Goal: Task Accomplishment & Management: Manage account settings

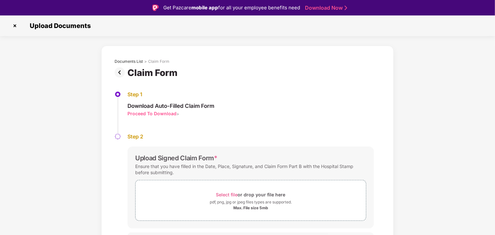
scroll to position [14, 0]
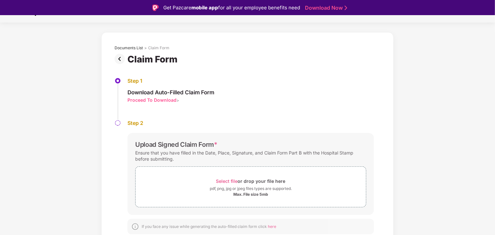
click at [164, 100] on div "Proceed To Download" at bounding box center [151, 100] width 49 height 6
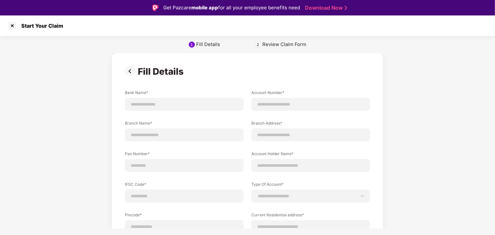
scroll to position [0, 0]
click at [198, 107] on input at bounding box center [184, 104] width 108 height 7
type input "**********"
click at [309, 104] on input at bounding box center [311, 104] width 108 height 7
paste input "**********"
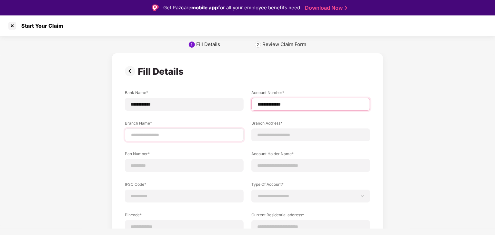
type input "**********"
click at [202, 136] on input at bounding box center [184, 135] width 108 height 7
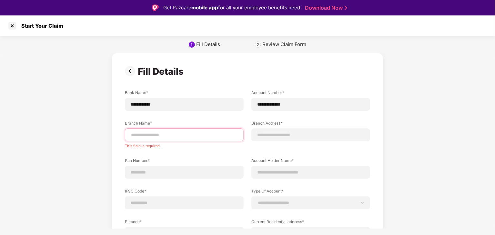
paste input "**********"
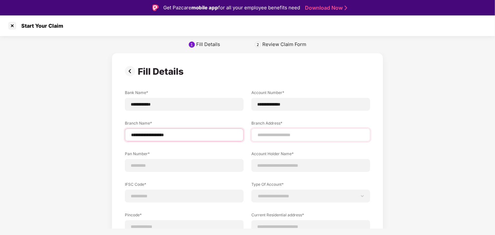
type input "**********"
click at [267, 137] on input at bounding box center [311, 135] width 108 height 7
paste input "**********"
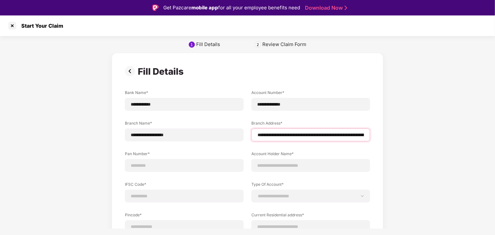
type input "**********"
click at [161, 167] on input at bounding box center [184, 166] width 108 height 7
type input "**********"
click at [280, 163] on input at bounding box center [311, 166] width 108 height 7
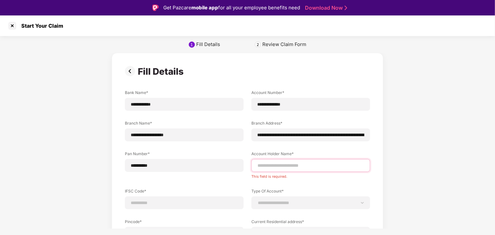
paste input "**********"
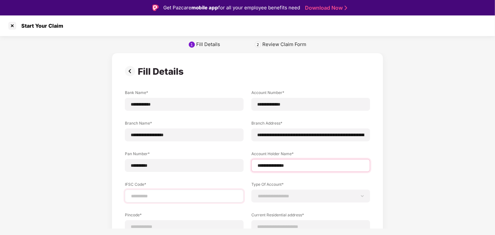
type input "**********"
click at [173, 200] on div at bounding box center [184, 196] width 119 height 13
click at [186, 193] on input at bounding box center [184, 196] width 108 height 7
paste input "**********"
type input "**********"
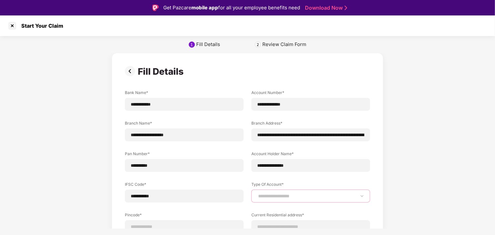
click at [272, 194] on select "**********" at bounding box center [311, 196] width 108 height 5
select select "*******"
click at [257, 194] on select "**********" at bounding box center [311, 196] width 108 height 5
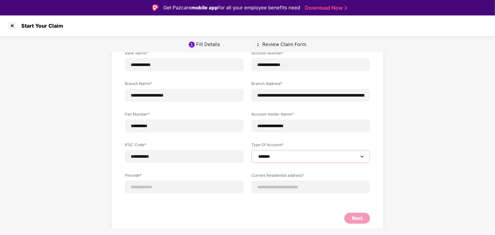
scroll to position [42, 0]
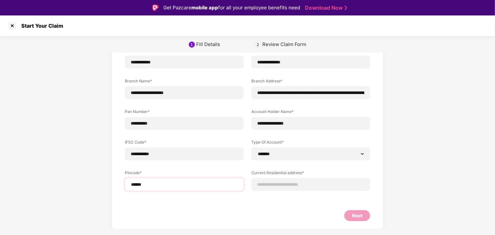
select select "*******"
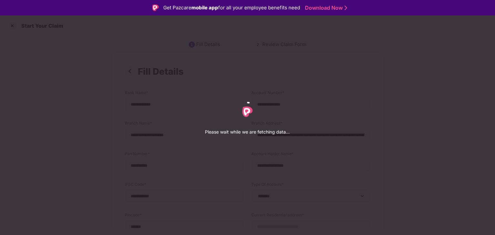
select select "*******"
select select "**********"
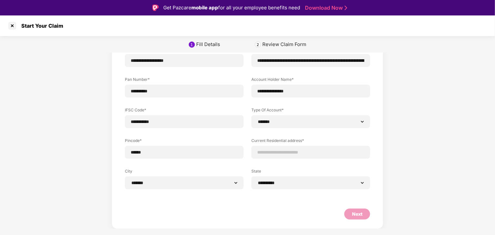
scroll to position [75, 0]
paste input "**********"
click at [286, 154] on input at bounding box center [311, 152] width 108 height 7
type input "**********"
click at [352, 212] on div "Next" at bounding box center [357, 214] width 10 height 7
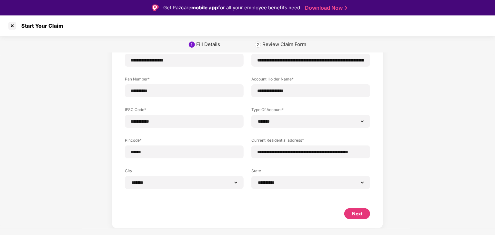
select select "*******"
select select "**********"
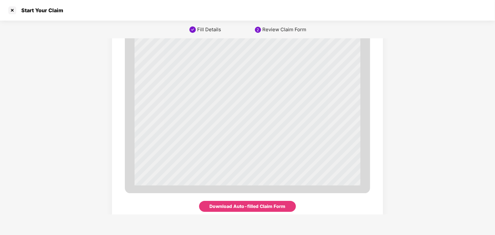
scroll to position [2208, 0]
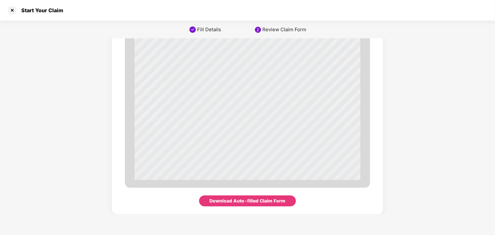
click at [270, 199] on div "Download Auto-filled Claim Form" at bounding box center [248, 201] width 76 height 7
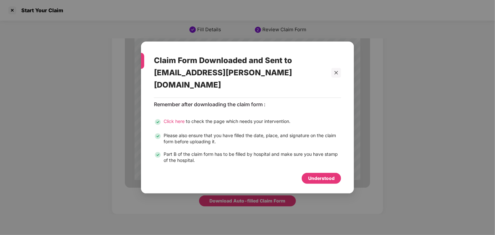
click at [167, 119] on span "Click here" at bounding box center [173, 121] width 21 height 5
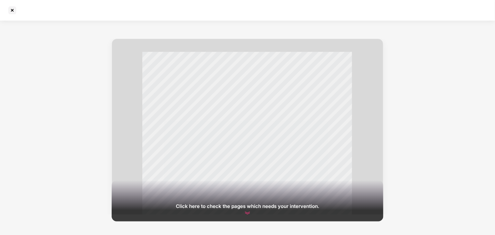
scroll to position [13, 0]
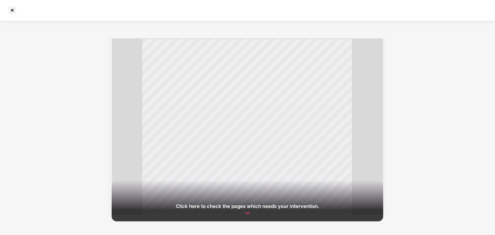
click at [244, 214] on img at bounding box center [247, 214] width 8 height 8
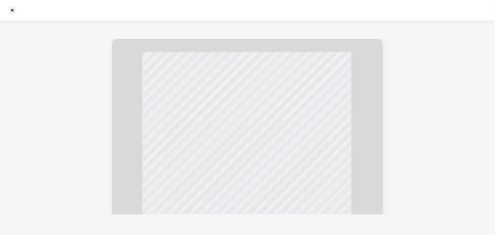
scroll to position [0, 0]
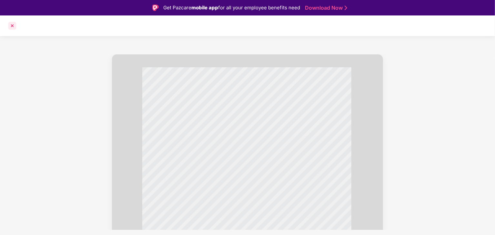
click at [15, 25] on div at bounding box center [12, 26] width 10 height 10
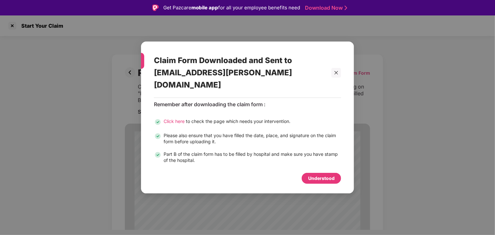
click at [315, 175] on div "Understood" at bounding box center [321, 178] width 26 height 7
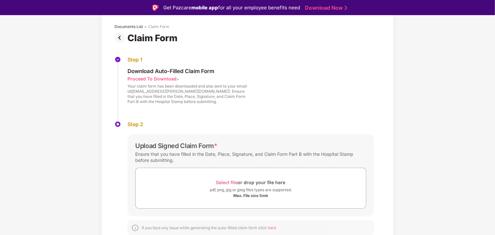
scroll to position [35, 0]
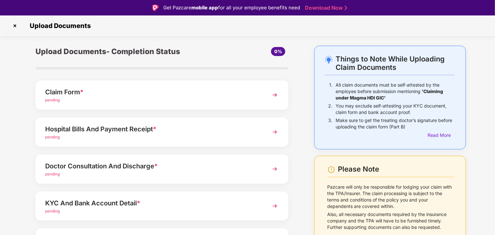
click at [271, 133] on img at bounding box center [275, 132] width 12 height 12
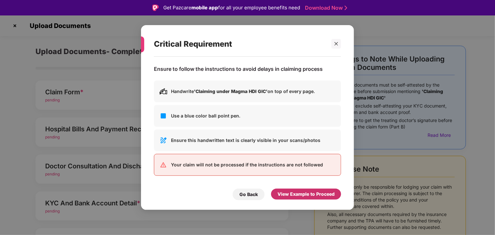
click at [301, 191] on div "View Example to Proceed" at bounding box center [305, 194] width 57 height 7
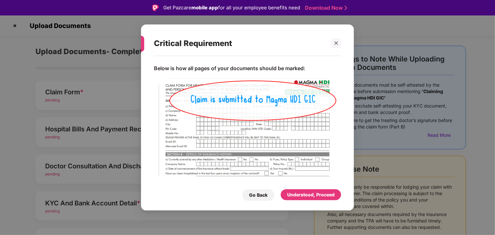
scroll to position [15, 0]
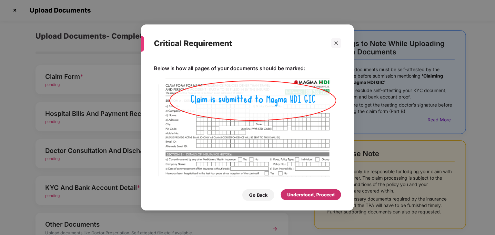
click at [319, 192] on div "Understood, Proceed" at bounding box center [310, 195] width 47 height 7
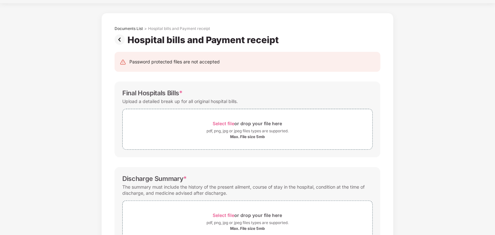
scroll to position [0, 0]
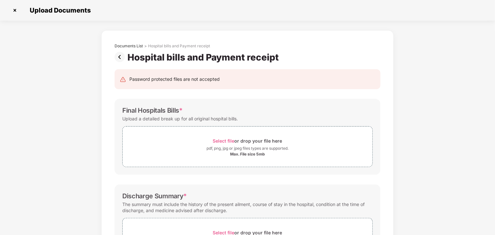
click at [13, 9] on img at bounding box center [15, 10] width 10 height 10
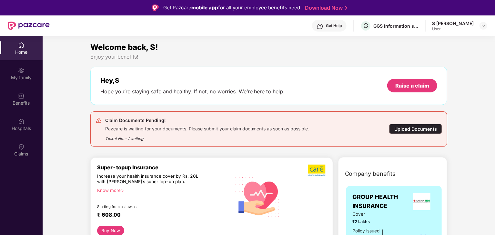
click at [418, 127] on div "Upload Documents" at bounding box center [415, 129] width 53 height 10
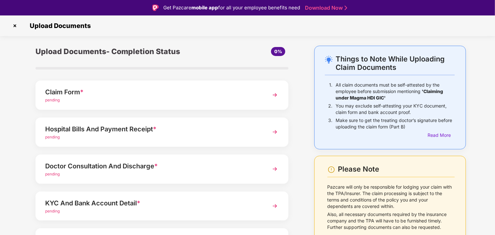
click at [276, 169] on img at bounding box center [275, 169] width 12 height 12
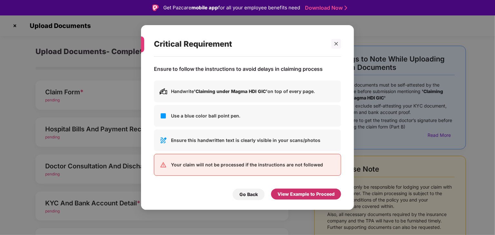
click at [295, 196] on div "View Example to Proceed" at bounding box center [305, 194] width 57 height 7
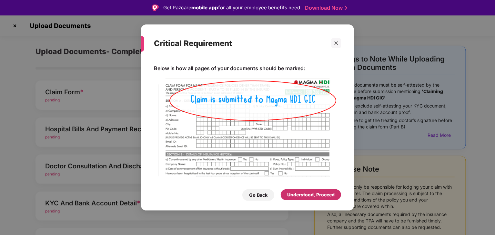
click at [295, 196] on div "Understood, Proceed" at bounding box center [310, 195] width 47 height 7
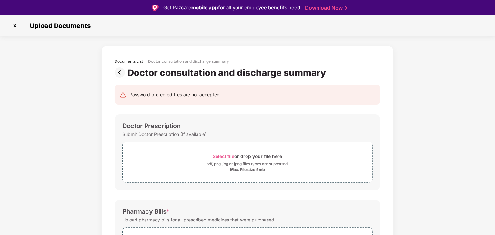
click at [15, 26] on img at bounding box center [15, 26] width 10 height 10
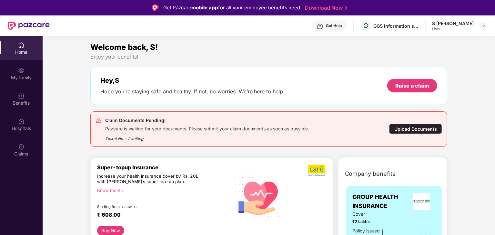
click at [412, 132] on div "Upload Documents" at bounding box center [415, 129] width 53 height 10
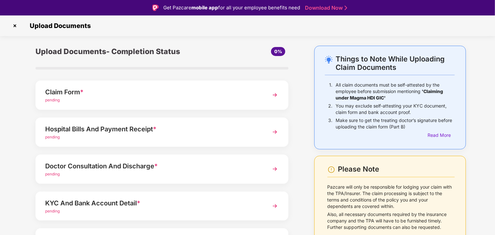
scroll to position [31, 0]
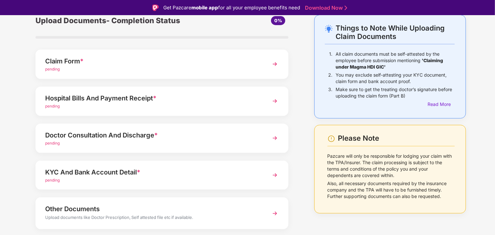
click at [273, 138] on img at bounding box center [275, 139] width 12 height 12
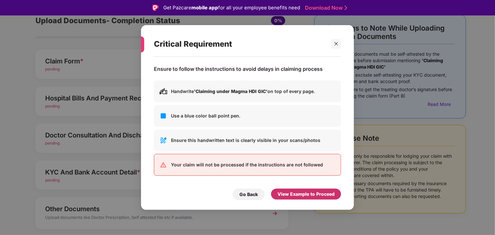
click at [307, 194] on div "View Example to Proceed" at bounding box center [305, 194] width 57 height 7
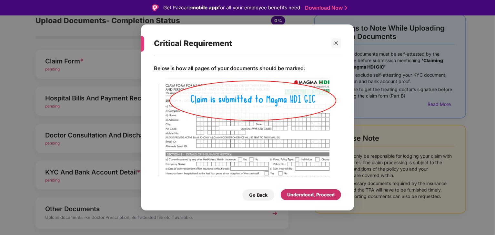
click at [305, 196] on div "Understood, Proceed" at bounding box center [310, 195] width 47 height 7
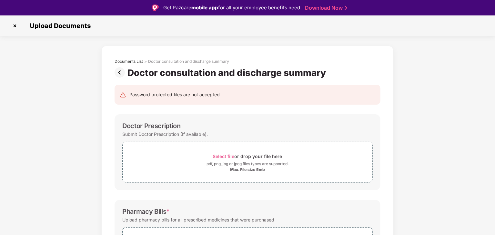
click at [13, 27] on img at bounding box center [15, 26] width 10 height 10
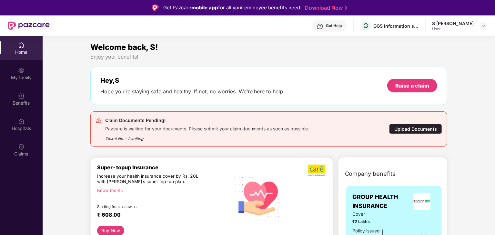
click at [401, 127] on div "Upload Documents" at bounding box center [415, 129] width 53 height 10
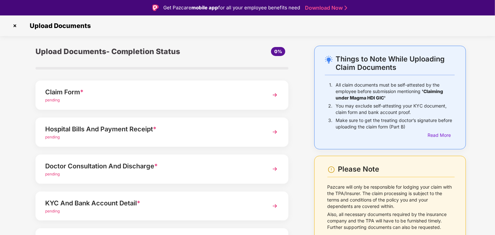
scroll to position [50, 0]
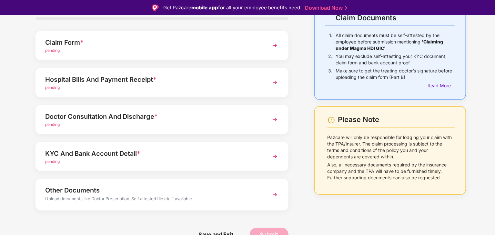
click at [270, 153] on img at bounding box center [275, 157] width 12 height 12
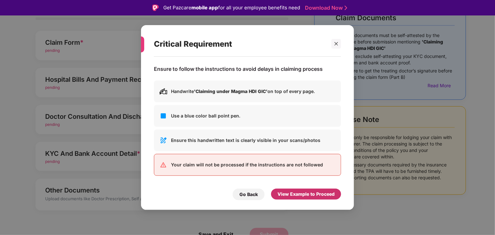
click at [300, 193] on div "View Example to Proceed" at bounding box center [305, 194] width 57 height 7
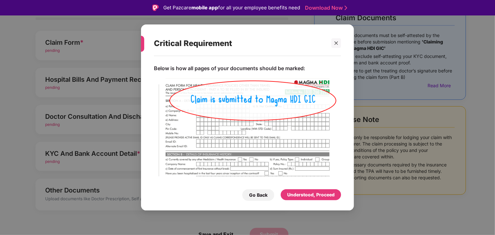
scroll to position [15, 0]
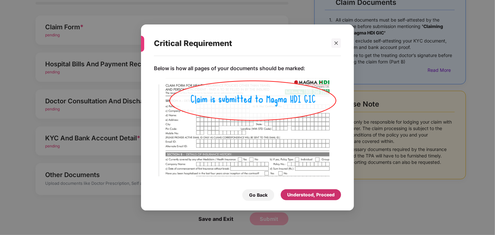
click at [304, 198] on div "Understood, Proceed" at bounding box center [310, 195] width 47 height 7
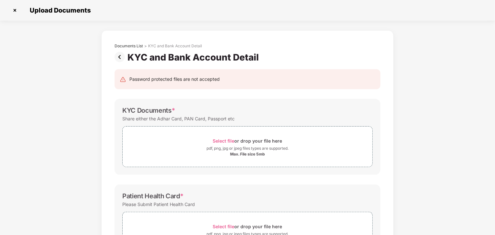
click at [16, 12] on img at bounding box center [15, 10] width 10 height 10
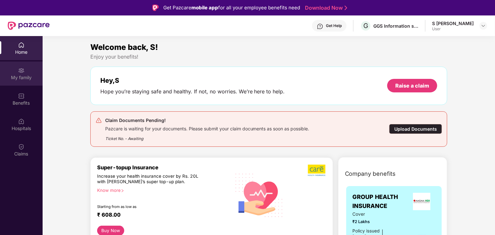
click at [27, 81] on div "My family" at bounding box center [21, 74] width 43 height 24
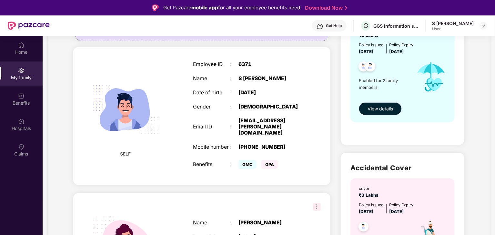
scroll to position [149, 0]
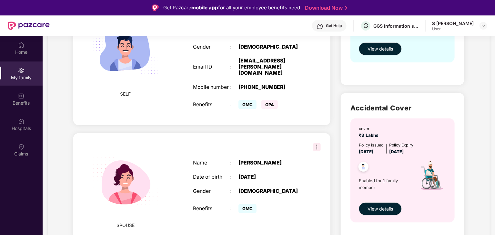
click at [317, 144] on img at bounding box center [317, 148] width 8 height 8
click at [31, 100] on div "Benefits" at bounding box center [21, 103] width 43 height 6
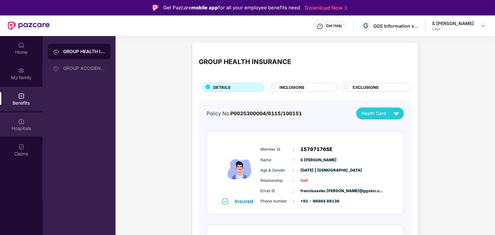
click at [26, 123] on div "Hospitals" at bounding box center [21, 125] width 43 height 24
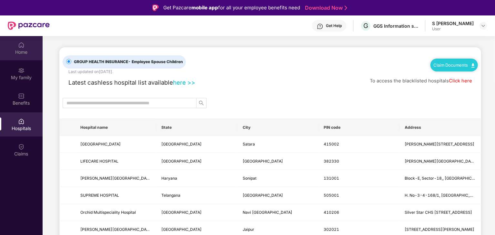
click at [21, 49] on div "Home" at bounding box center [21, 52] width 43 height 6
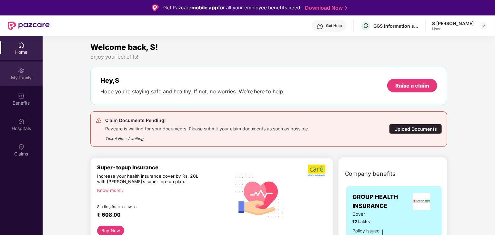
click at [23, 76] on div "My family" at bounding box center [21, 77] width 43 height 6
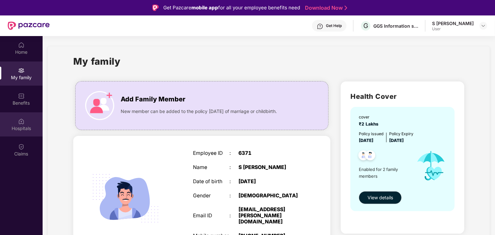
click at [30, 121] on div "Hospitals" at bounding box center [21, 125] width 43 height 24
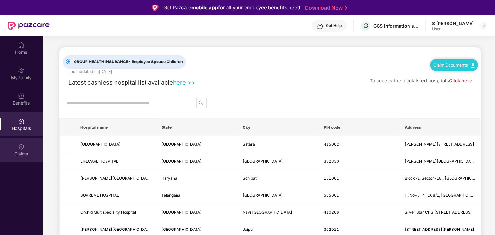
click at [29, 141] on div "Claims" at bounding box center [21, 150] width 43 height 24
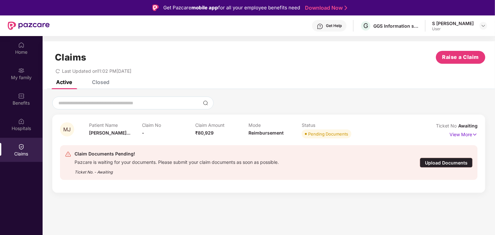
click at [101, 84] on div "Closed" at bounding box center [100, 82] width 17 height 6
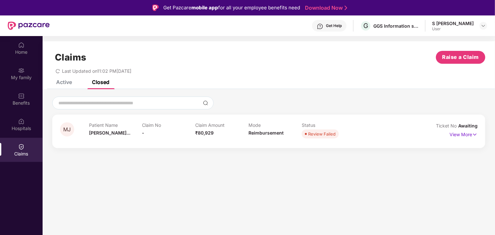
click at [59, 77] on div "Claims Raise a Claim Last Updated on 11:02 PM[DATE]" at bounding box center [269, 60] width 452 height 39
click at [61, 83] on div "Active" at bounding box center [64, 82] width 16 height 6
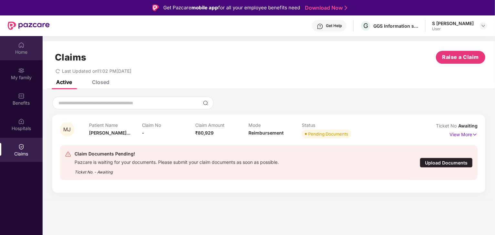
click at [25, 47] on div "Home" at bounding box center [21, 48] width 43 height 24
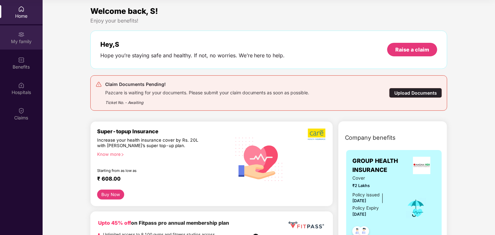
click at [24, 40] on div "My family" at bounding box center [21, 41] width 43 height 6
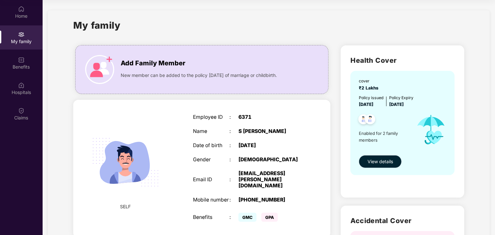
click at [381, 159] on span "View details" at bounding box center [379, 161] width 25 height 7
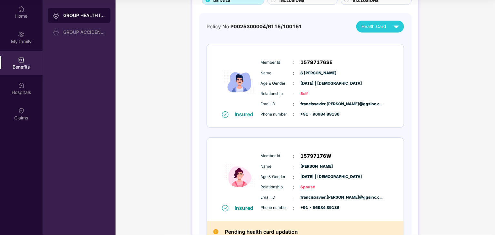
scroll to position [50, 0]
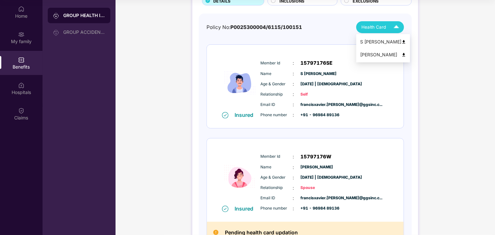
click at [397, 30] on img at bounding box center [396, 27] width 11 height 11
click at [401, 54] on img at bounding box center [403, 55] width 5 height 5
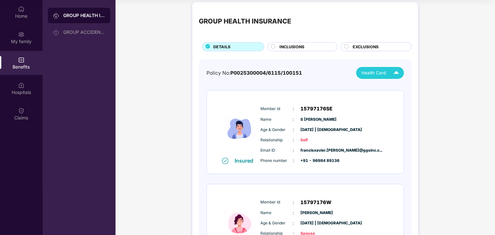
click at [299, 45] on span "INCLUSIONS" at bounding box center [291, 47] width 25 height 6
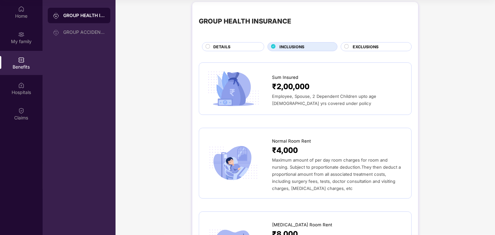
click at [348, 48] on icon at bounding box center [346, 46] width 5 height 5
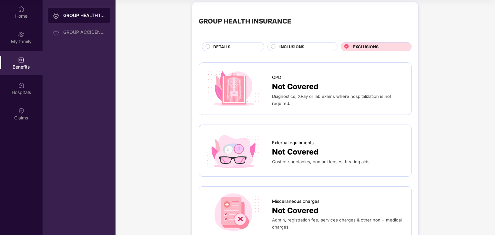
click at [226, 49] on span "DETAILS" at bounding box center [221, 47] width 17 height 6
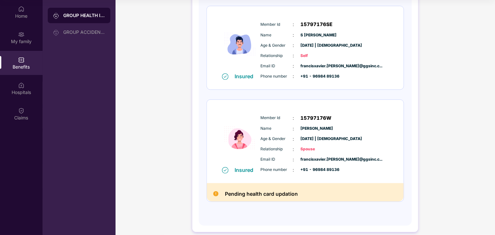
scroll to position [90, 0]
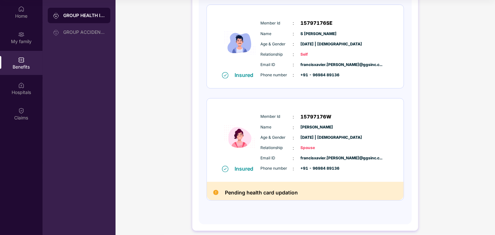
click at [215, 193] on img at bounding box center [215, 192] width 5 height 5
click at [78, 32] on div "GROUP ACCIDENTAL INSURANCE" at bounding box center [84, 32] width 42 height 5
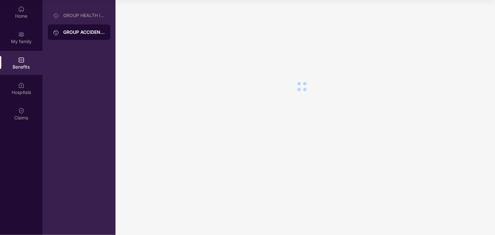
scroll to position [0, 0]
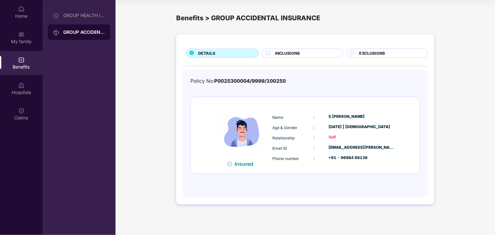
click at [270, 55] on icon at bounding box center [267, 53] width 5 height 5
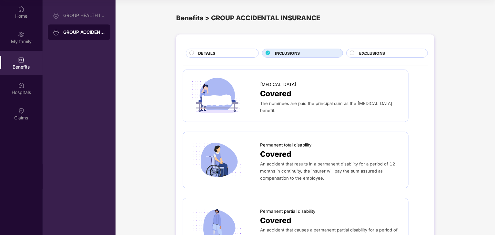
click at [351, 51] on circle at bounding box center [352, 53] width 4 height 4
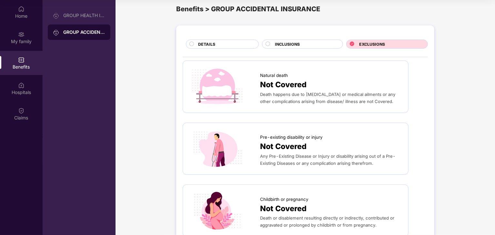
scroll to position [8, 0]
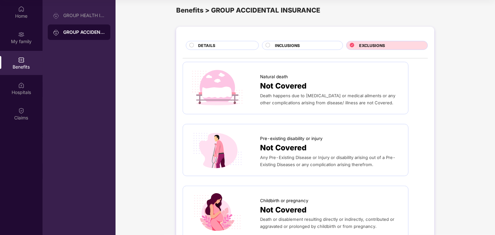
click at [213, 45] on span "DETAILS" at bounding box center [206, 46] width 17 height 6
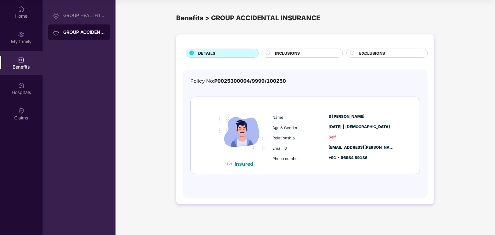
scroll to position [0, 0]
click at [90, 17] on div "GROUP HEALTH INSURANCE" at bounding box center [84, 15] width 42 height 5
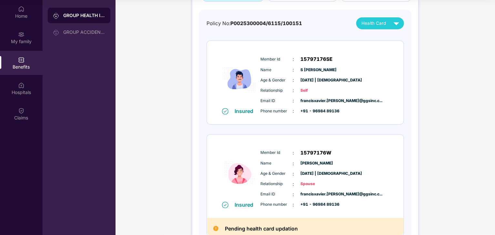
scroll to position [55, 0]
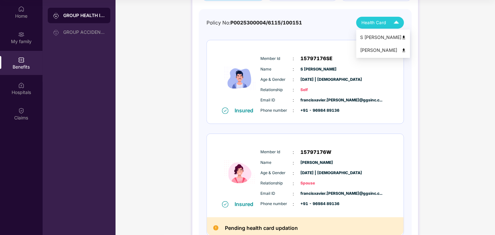
click at [392, 24] on img at bounding box center [396, 22] width 11 height 11
click at [307, 36] on div "Policy No: P0025300004/6115/100151 Health Card Insured Member Id : 15797176SE N…" at bounding box center [304, 131] width 197 height 229
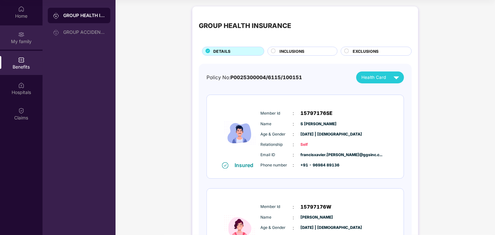
click at [25, 48] on div "My family" at bounding box center [21, 37] width 43 height 24
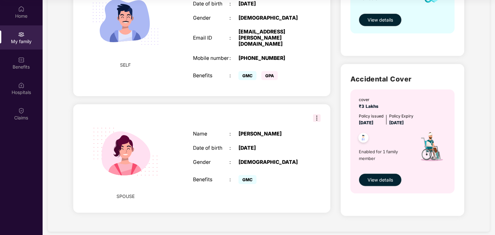
scroll to position [149, 0]
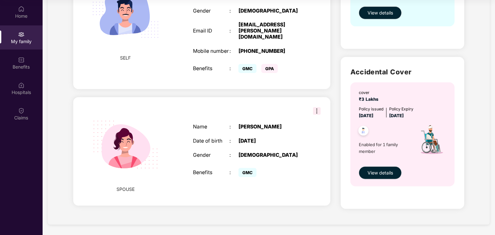
click at [319, 108] on img at bounding box center [317, 111] width 8 height 8
click at [224, 138] on div "Date of birth" at bounding box center [211, 141] width 36 height 6
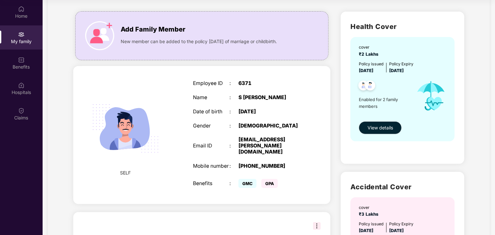
scroll to position [34, 0]
click at [21, 11] on img at bounding box center [21, 9] width 6 height 6
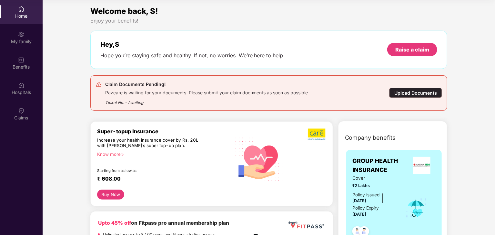
scroll to position [0, 0]
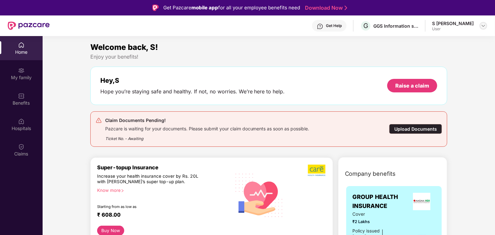
click at [486, 26] on div at bounding box center [483, 26] width 8 height 8
click at [415, 38] on div "Logout" at bounding box center [453, 41] width 84 height 13
